Goal: Book appointment/travel/reservation

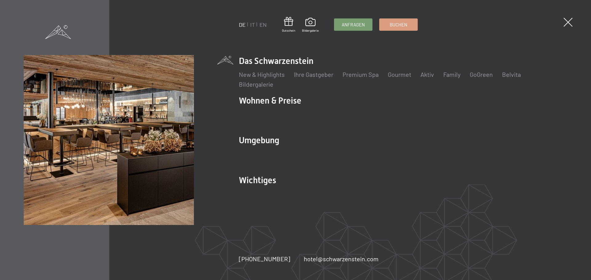
drag, startPoint x: 253, startPoint y: 24, endPoint x: 251, endPoint y: 32, distance: 7.9
click at [253, 25] on link "IT" at bounding box center [252, 24] width 5 height 7
click at [254, 26] on link "IT" at bounding box center [252, 24] width 5 height 7
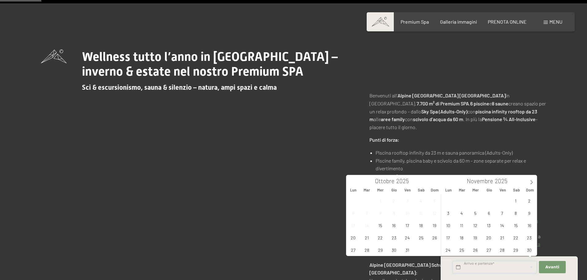
click at [486, 267] on input "text" at bounding box center [494, 267] width 84 height 13
click at [530, 180] on span at bounding box center [531, 181] width 10 height 10
click at [526, 238] on span "28" at bounding box center [529, 238] width 12 height 12
type input "[DATE]"
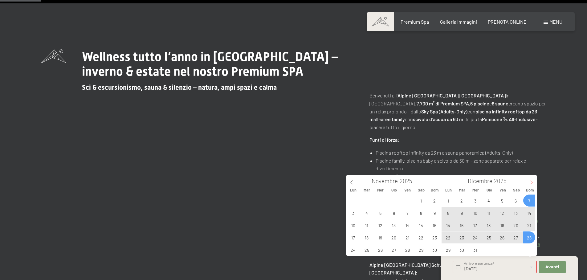
click at [531, 182] on icon at bounding box center [531, 182] width 4 height 4
type input "2026"
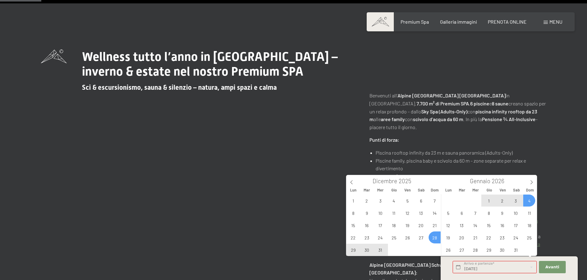
click at [531, 201] on span "4" at bounding box center [529, 201] width 12 height 12
type input "[DATE] - [DATE]"
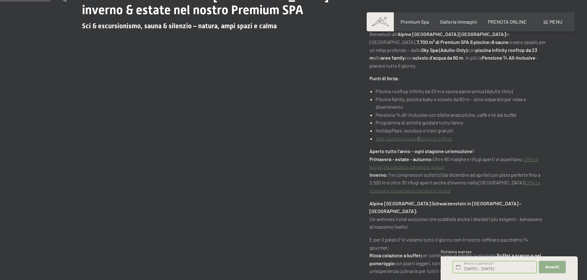
click at [559, 268] on button "Avanti Nascondere i campi dell'indirizzo" at bounding box center [552, 267] width 26 height 13
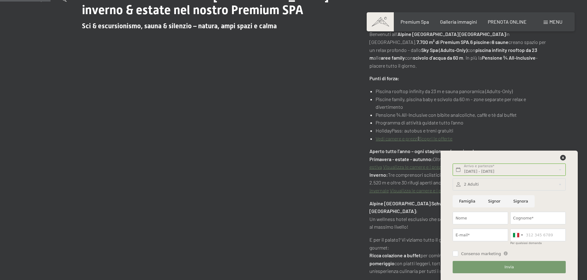
click at [476, 183] on div at bounding box center [508, 185] width 113 height 13
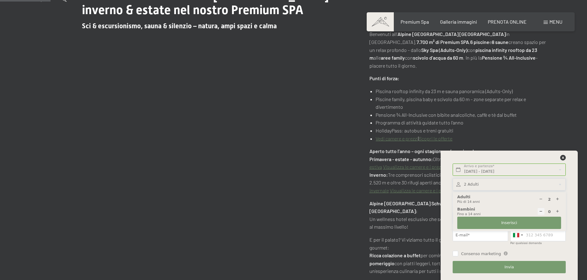
click at [558, 212] on icon at bounding box center [557, 212] width 4 height 4
type input "1"
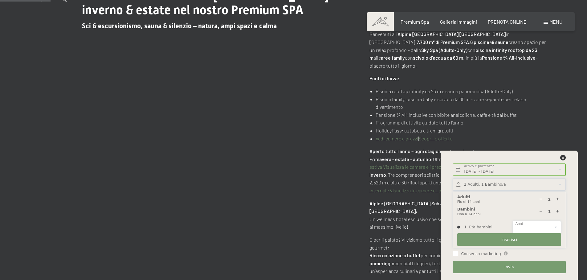
click at [546, 227] on select "0 1 2 3 4 5 6 7 8 9 10 11 12 13 14" at bounding box center [536, 227] width 48 height 13
select select "10"
click at [512, 221] on select "0 1 2 3 4 5 6 7 8 9 10 11 12 13 14" at bounding box center [536, 227] width 48 height 13
click at [508, 241] on span "Inserisci" at bounding box center [509, 240] width 16 height 6
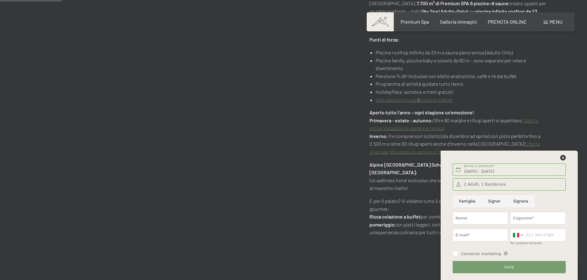
scroll to position [431, 0]
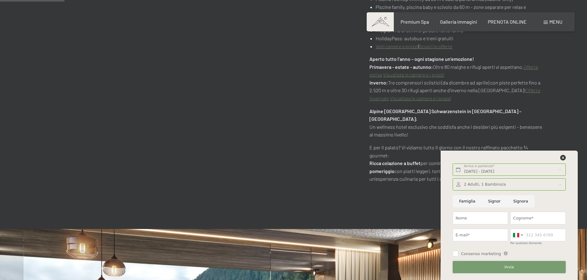
click at [510, 267] on span "Invia" at bounding box center [508, 268] width 9 height 6
click at [474, 220] on input "Nome" at bounding box center [479, 218] width 55 height 13
type input "[PERSON_NAME]"
type input "Stabile"
type input "[PERSON_NAME][EMAIL_ADDRESS][DOMAIN_NAME]"
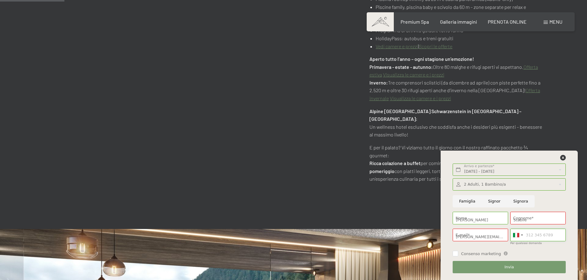
type input "3490696299"
click at [486, 236] on input "[PERSON_NAME][EMAIL_ADDRESS][DOMAIN_NAME]" at bounding box center [479, 235] width 55 height 13
type input "[PERSON_NAME][EMAIL_ADDRESS][DOMAIN_NAME]"
click at [519, 266] on button "Invia" at bounding box center [508, 267] width 113 height 13
